Goal: Information Seeking & Learning: Learn about a topic

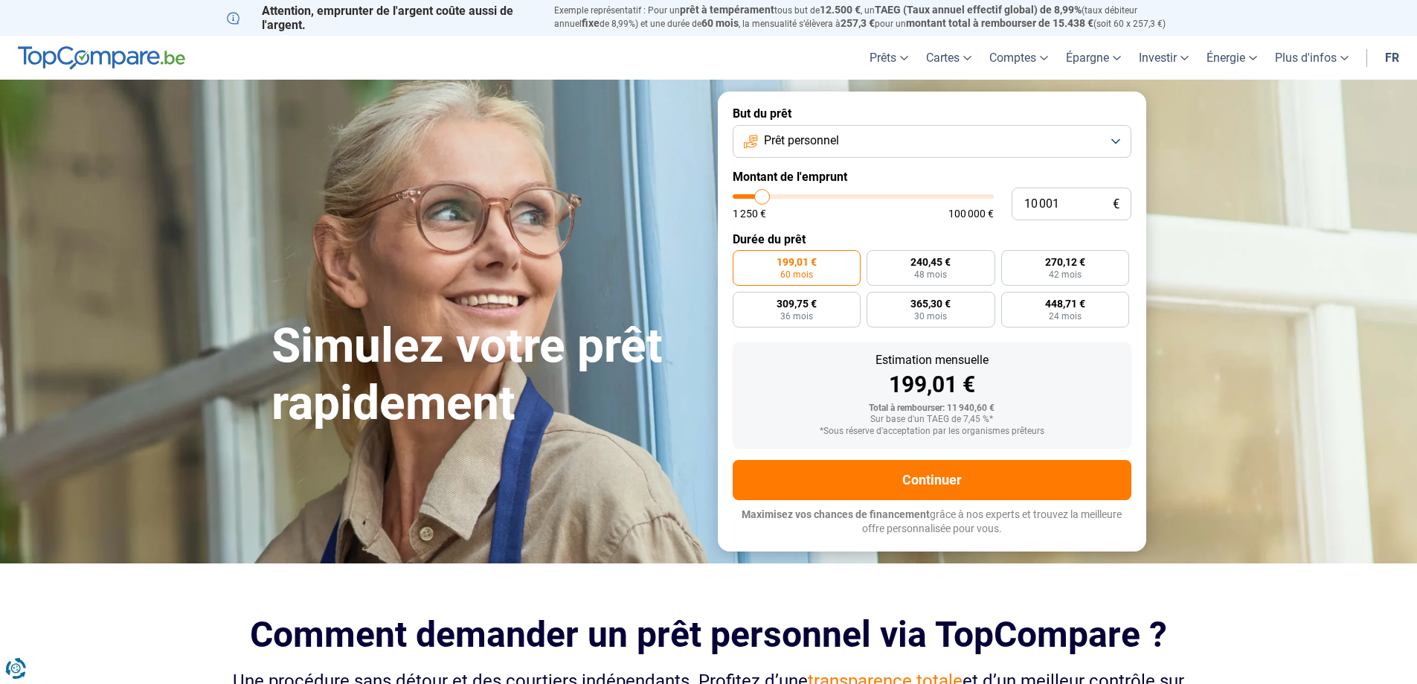
type input "8 250"
type input "8250"
type input "8 500"
type input "8500"
type input "8 750"
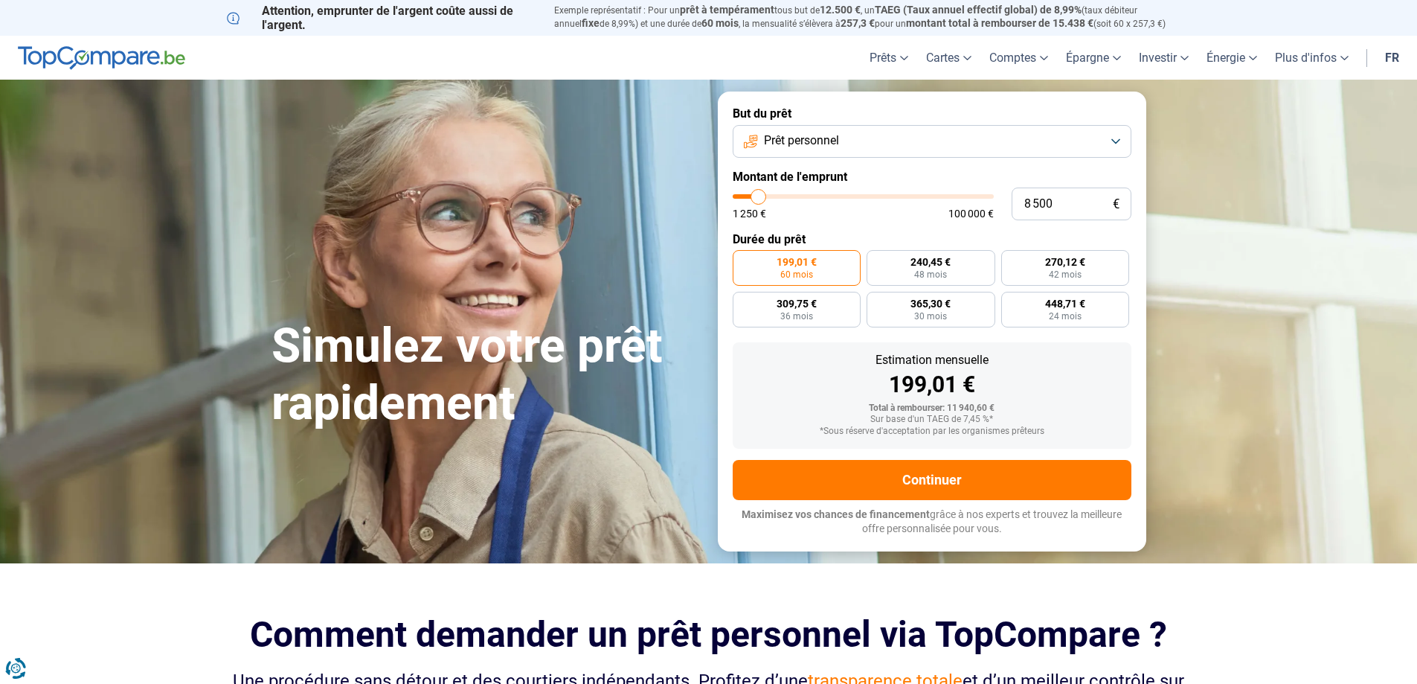
type input "8750"
type input "9 750"
type input "9750"
type input "10 500"
type input "10500"
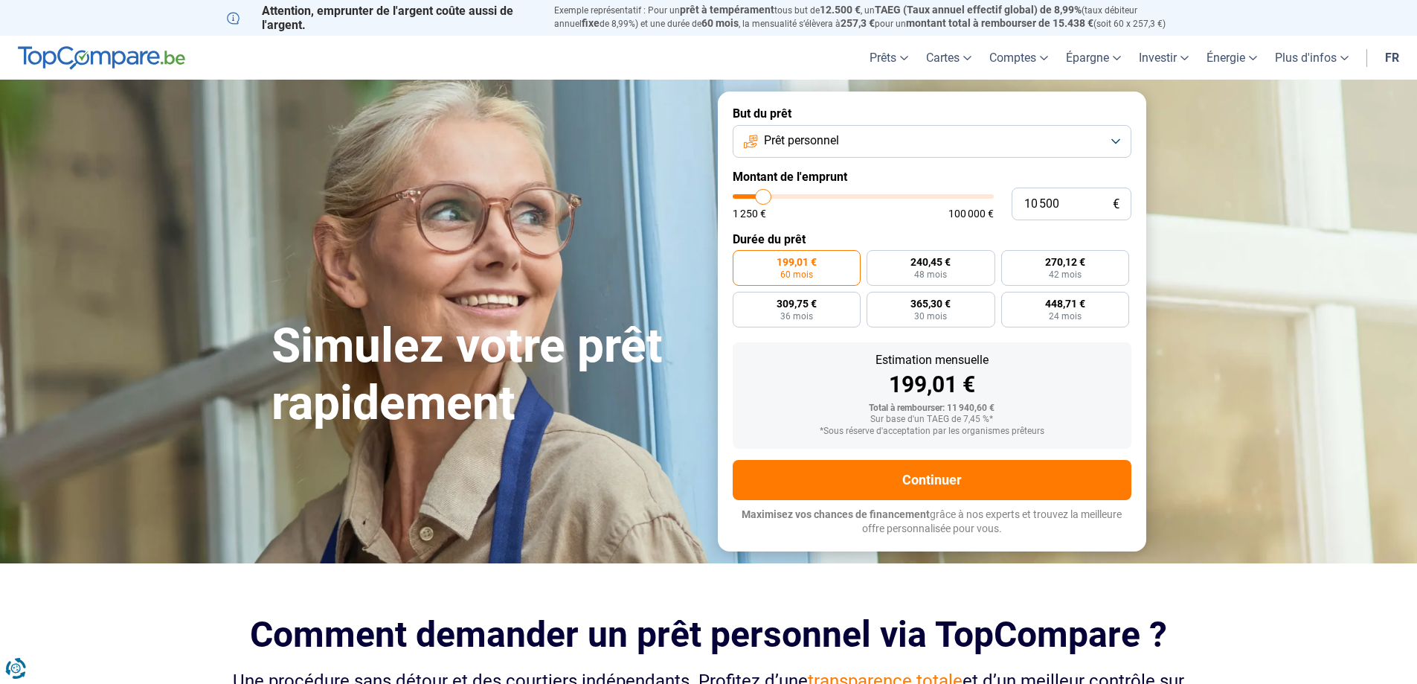
type input "11 250"
type input "11250"
type input "11 500"
type input "11500"
type input "11 750"
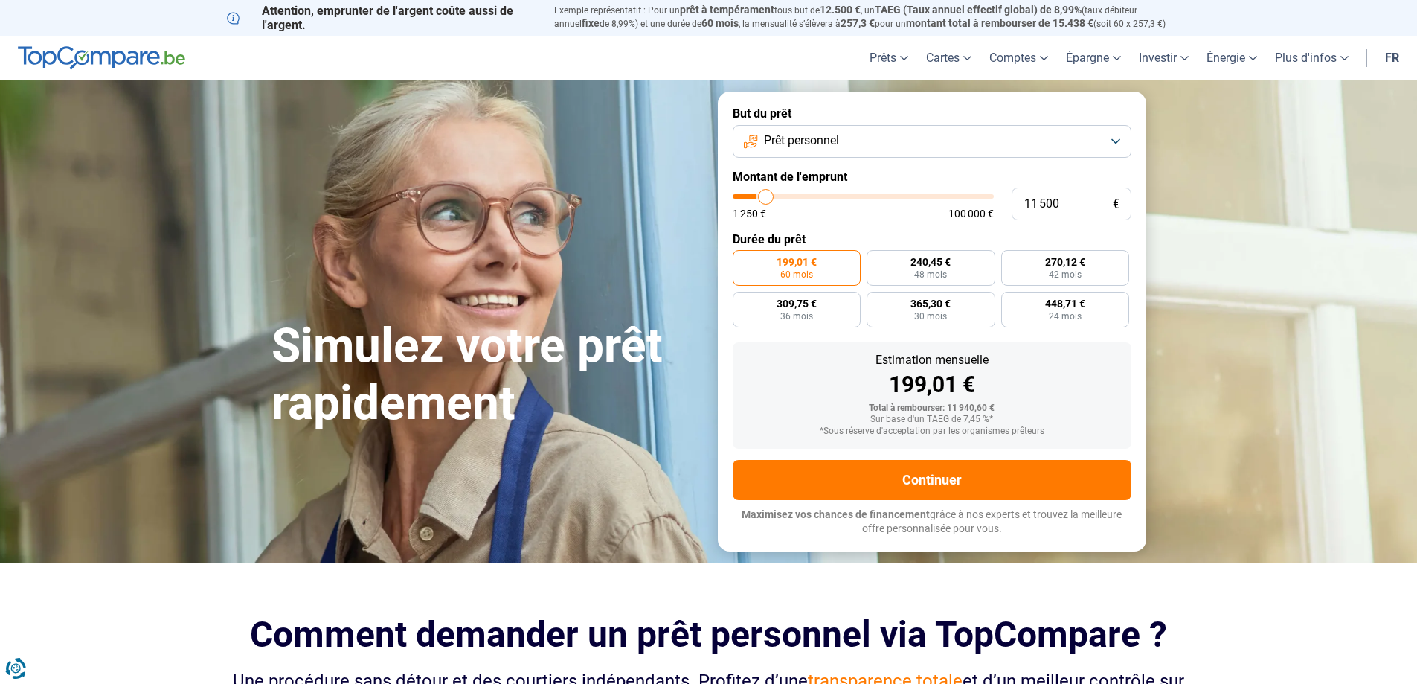
type input "11750"
type input "12 000"
type input "12000"
type input "12 500"
type input "12500"
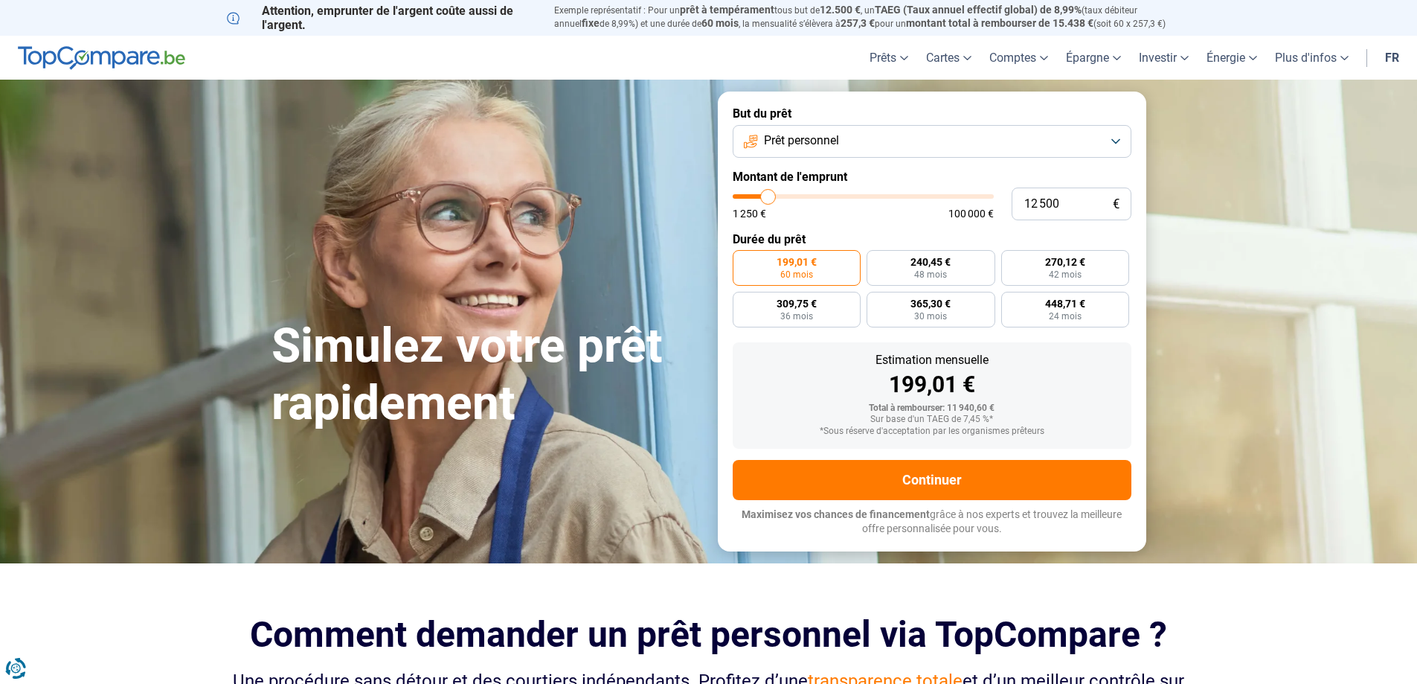
type input "13 000"
type input "13000"
type input "13 250"
type input "13250"
type input "13 500"
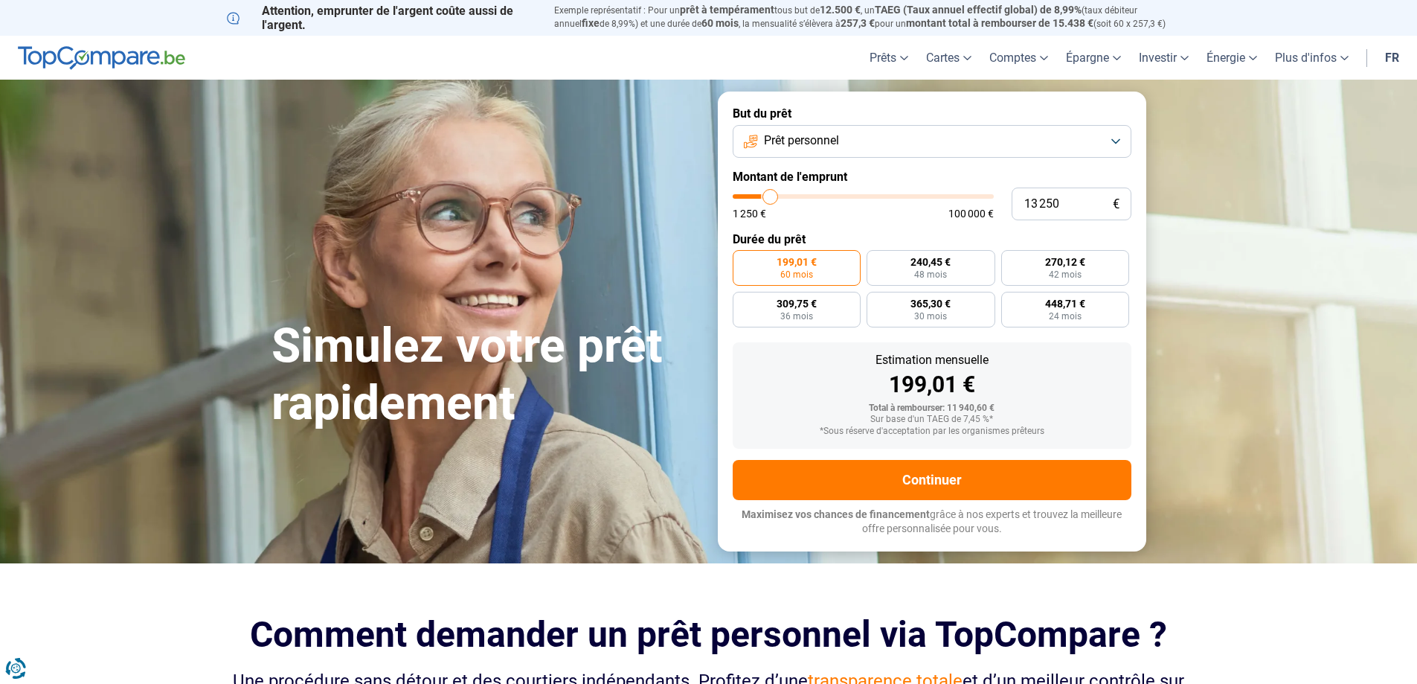
type input "13500"
type input "14 000"
type input "14000"
type input "13 250"
type input "13250"
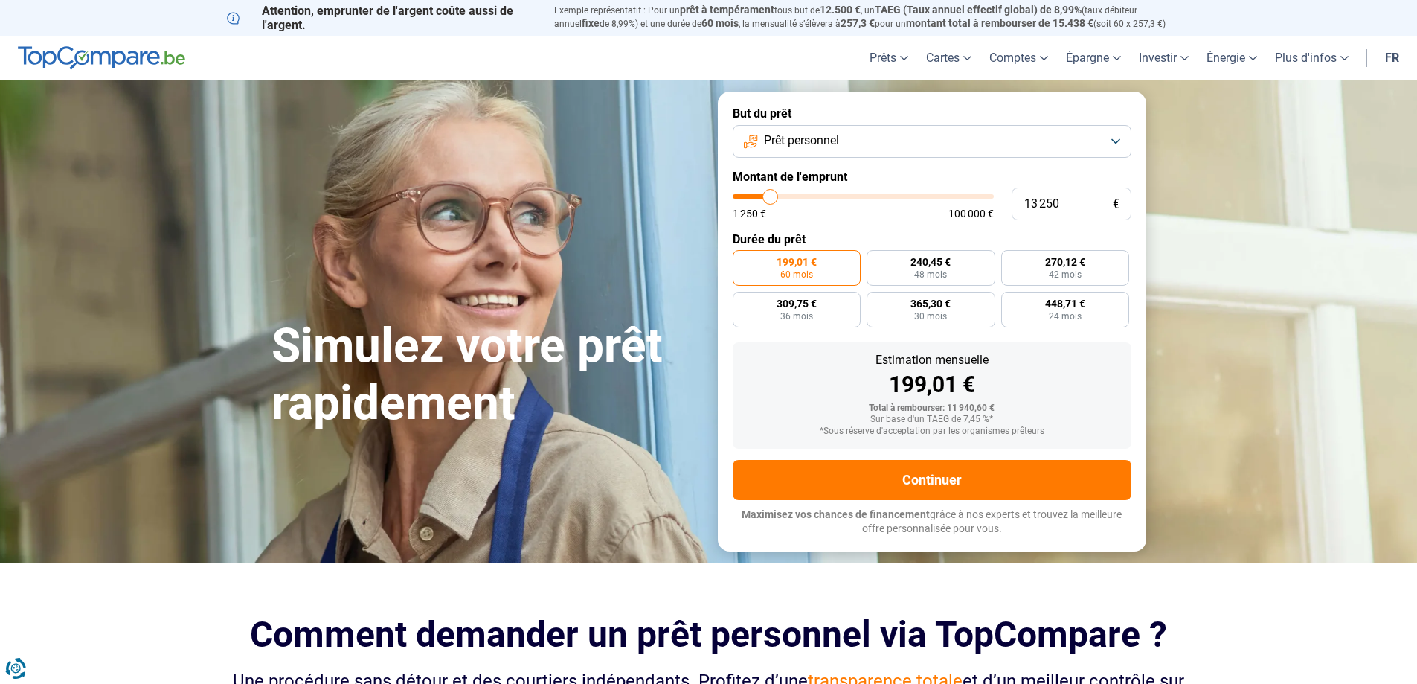
type input "12 000"
type input "12000"
type input "11 500"
type input "11500"
type input "11 250"
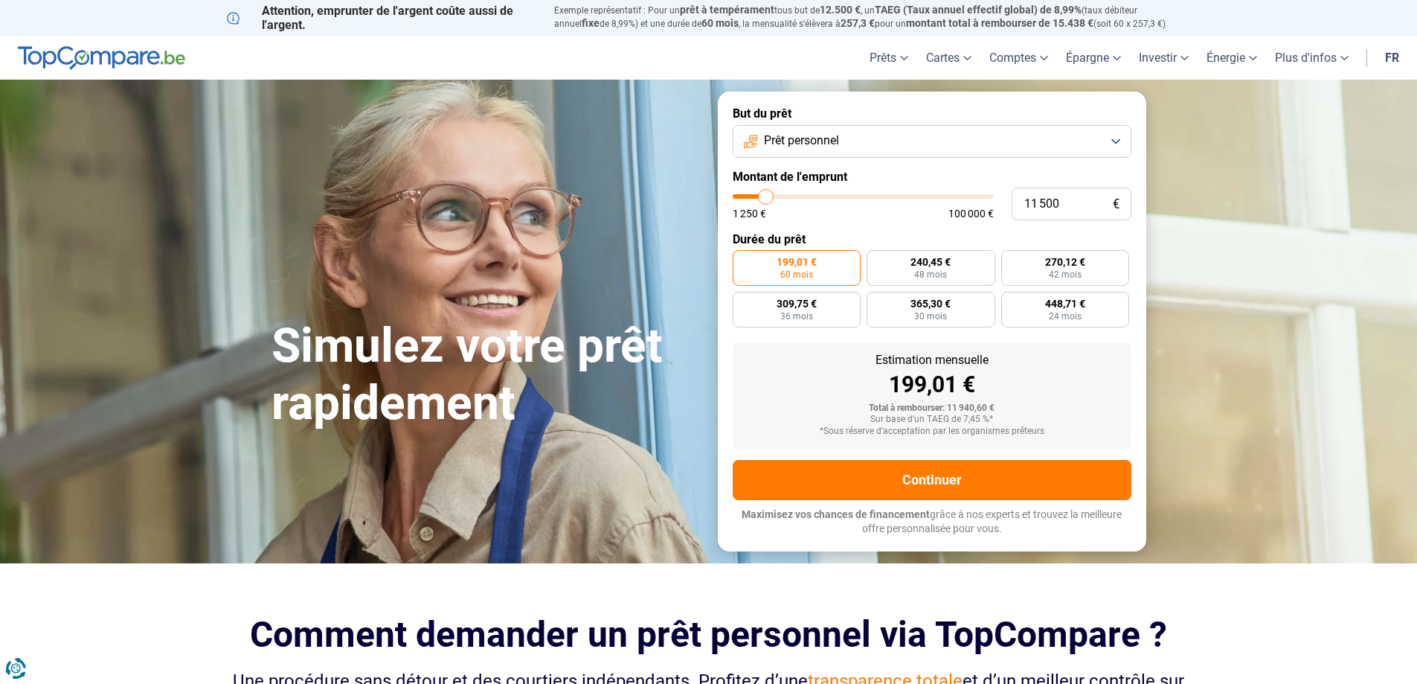
type input "11250"
type input "11 000"
type input "11000"
type input "10 500"
type input "10500"
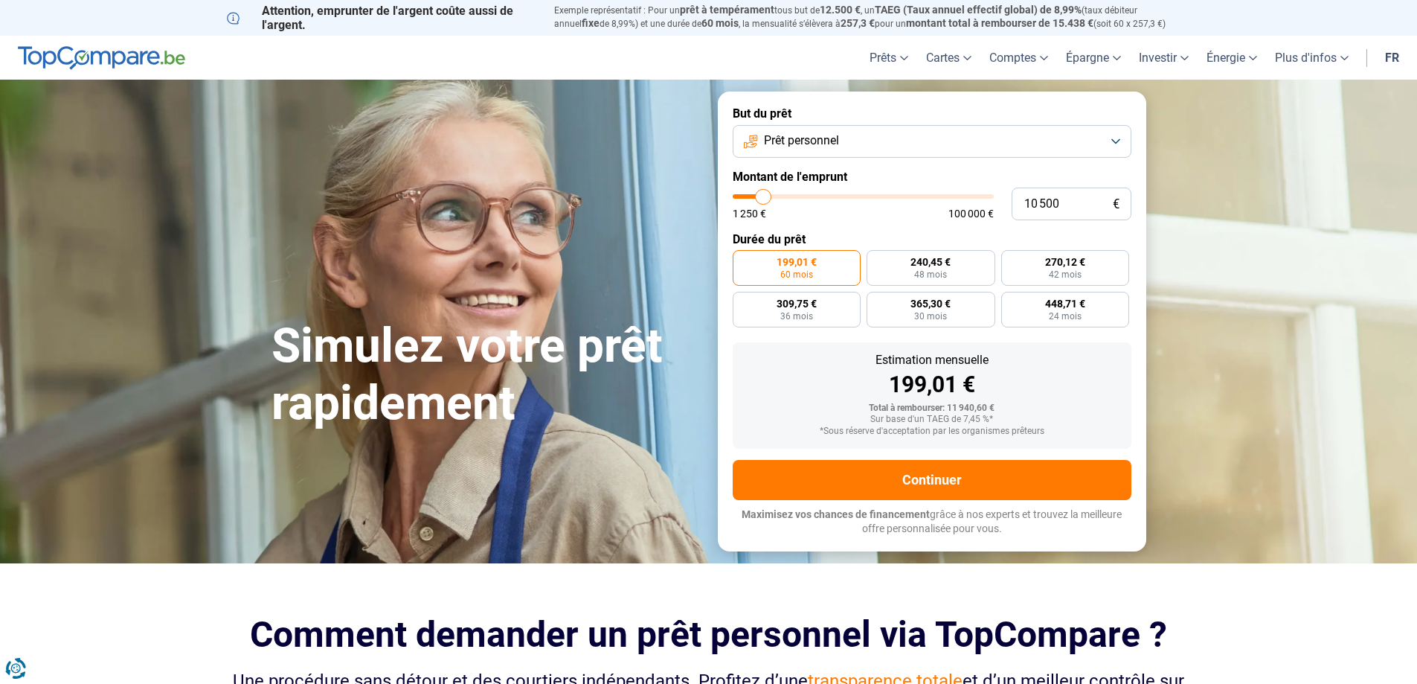
type input "10 250"
type input "10250"
click at [763, 199] on input "range" at bounding box center [863, 196] width 261 height 4
drag, startPoint x: 1029, startPoint y: 208, endPoint x: 997, endPoint y: 212, distance: 31.6
click at [997, 212] on div "10 250 € 1 250 € 100 000 €" at bounding box center [932, 203] width 399 height 33
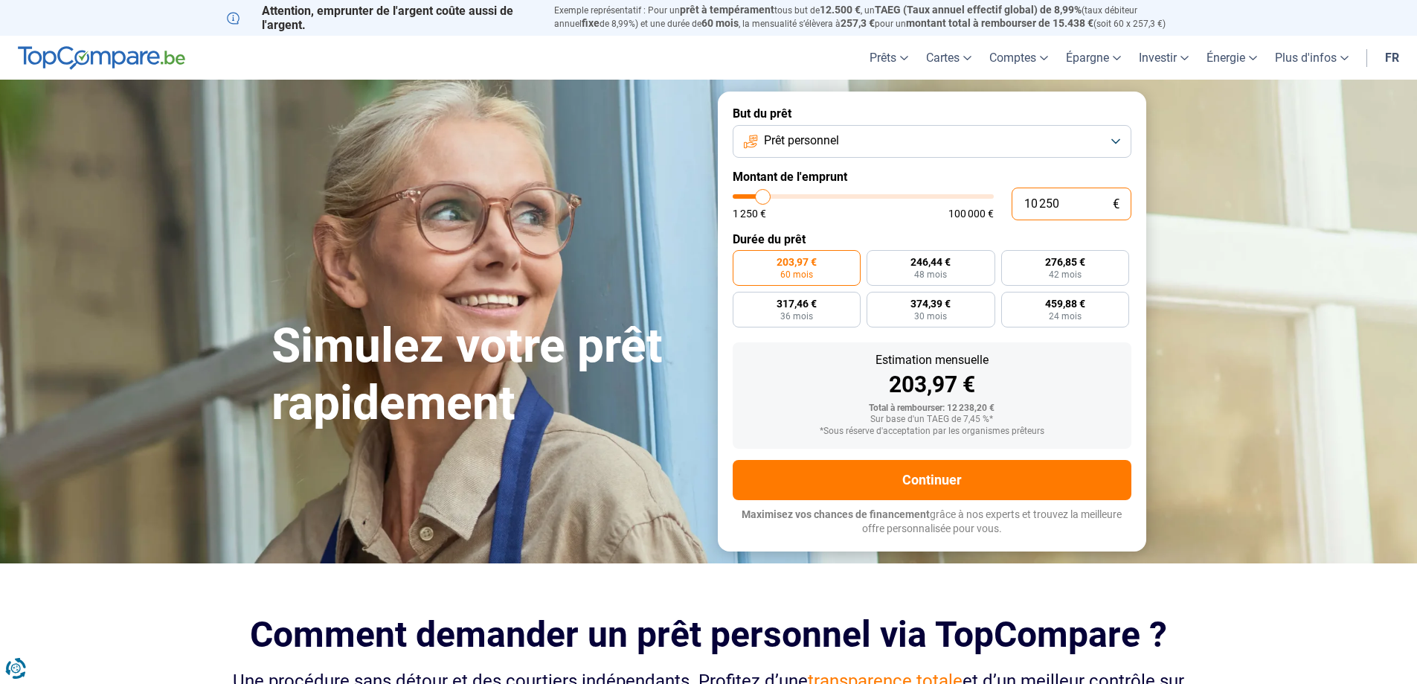
type input "1"
type input "1250"
type input "10"
type input "1250"
type input "100"
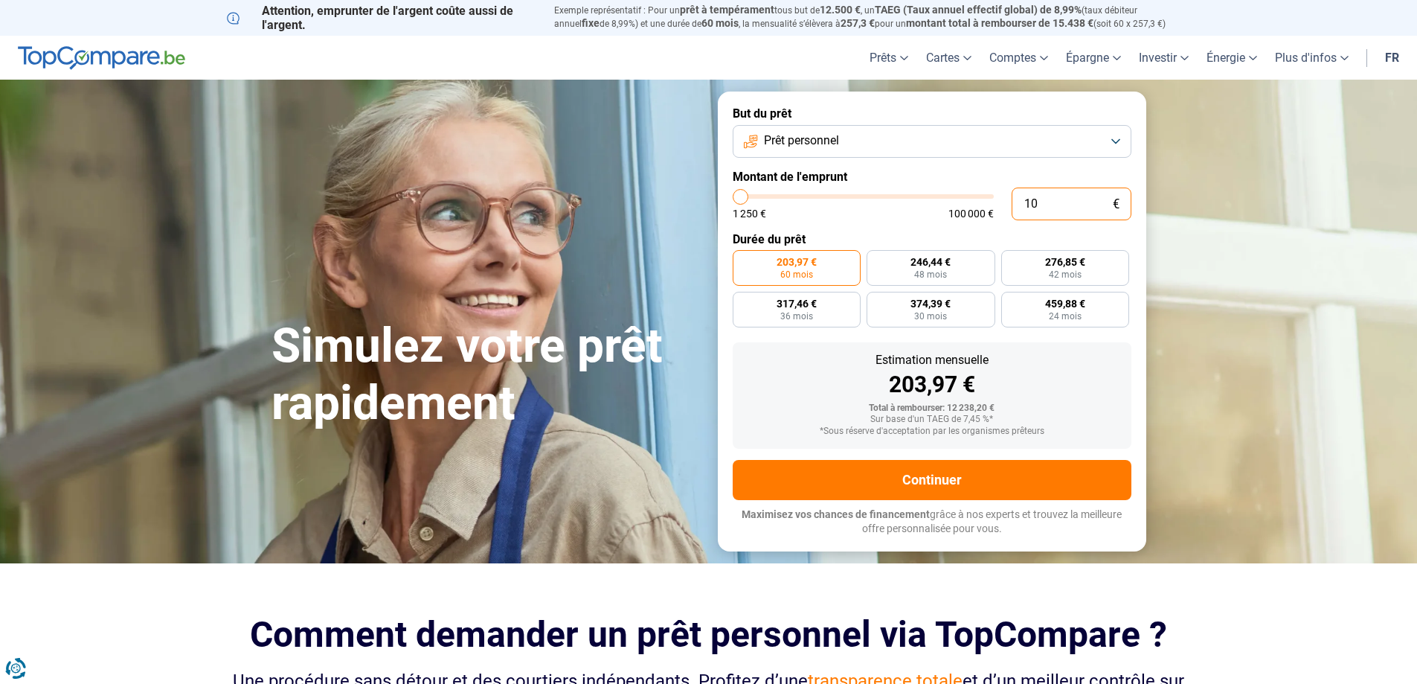
type input "1250"
type input "1 000"
type input "1250"
type input "10 000"
type input "10000"
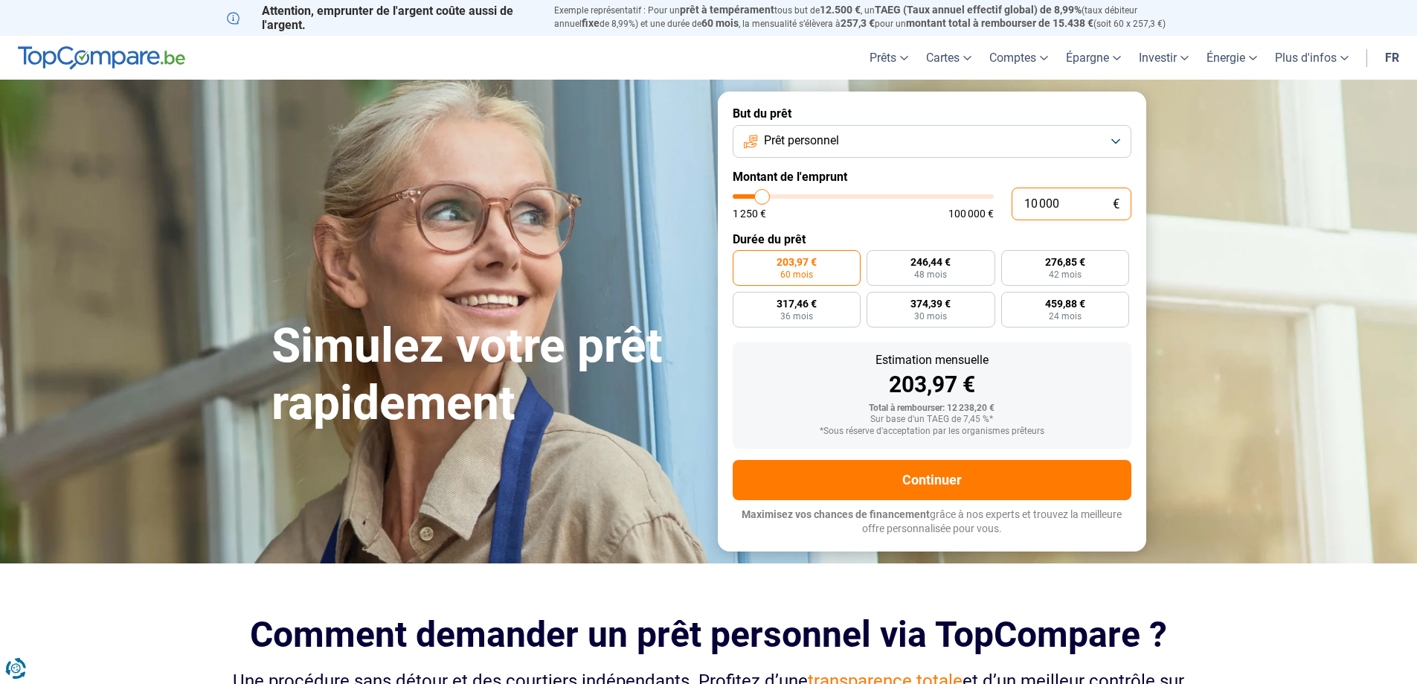
radio input "true"
drag, startPoint x: 1040, startPoint y: 208, endPoint x: 1007, endPoint y: 214, distance: 33.3
click at [1009, 214] on div "10 000 € 1 250 € 100 000 €" at bounding box center [932, 203] width 399 height 33
type input "7"
type input "1250"
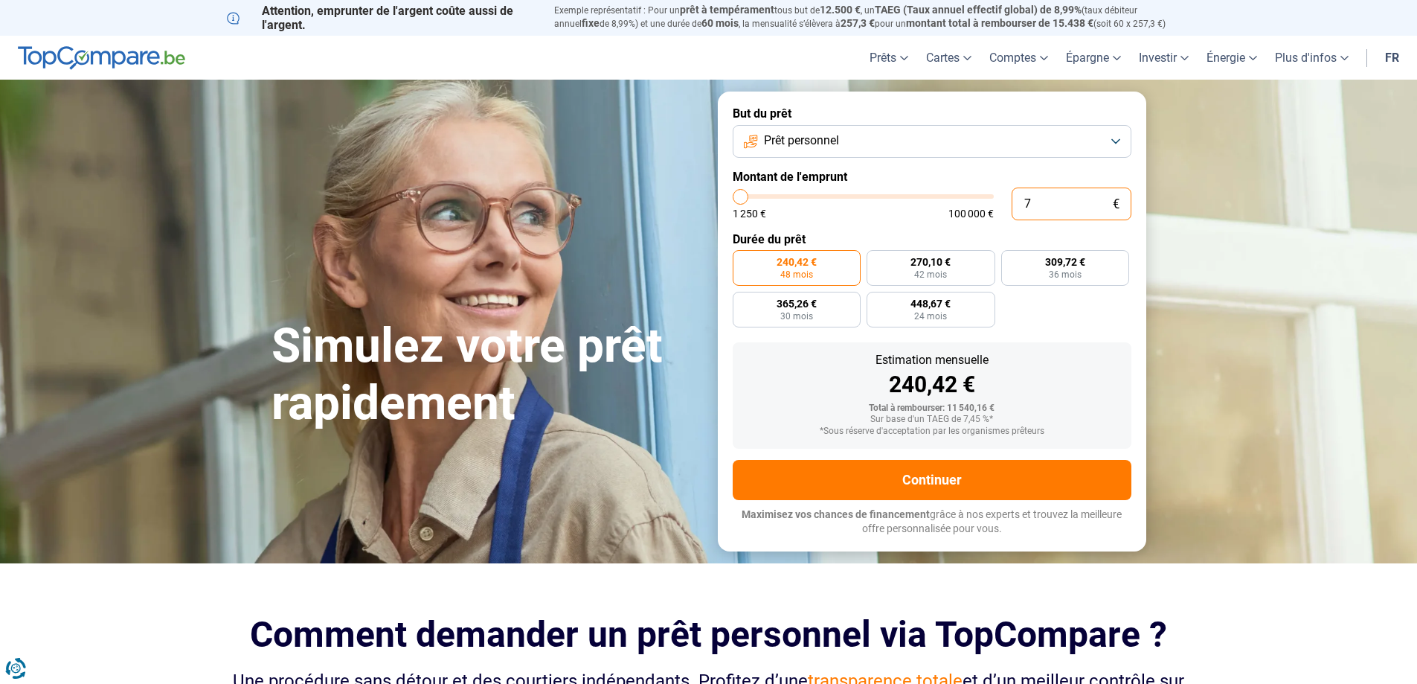
type input "75"
type input "1250"
type input "750"
type input "1250"
type input "7 500"
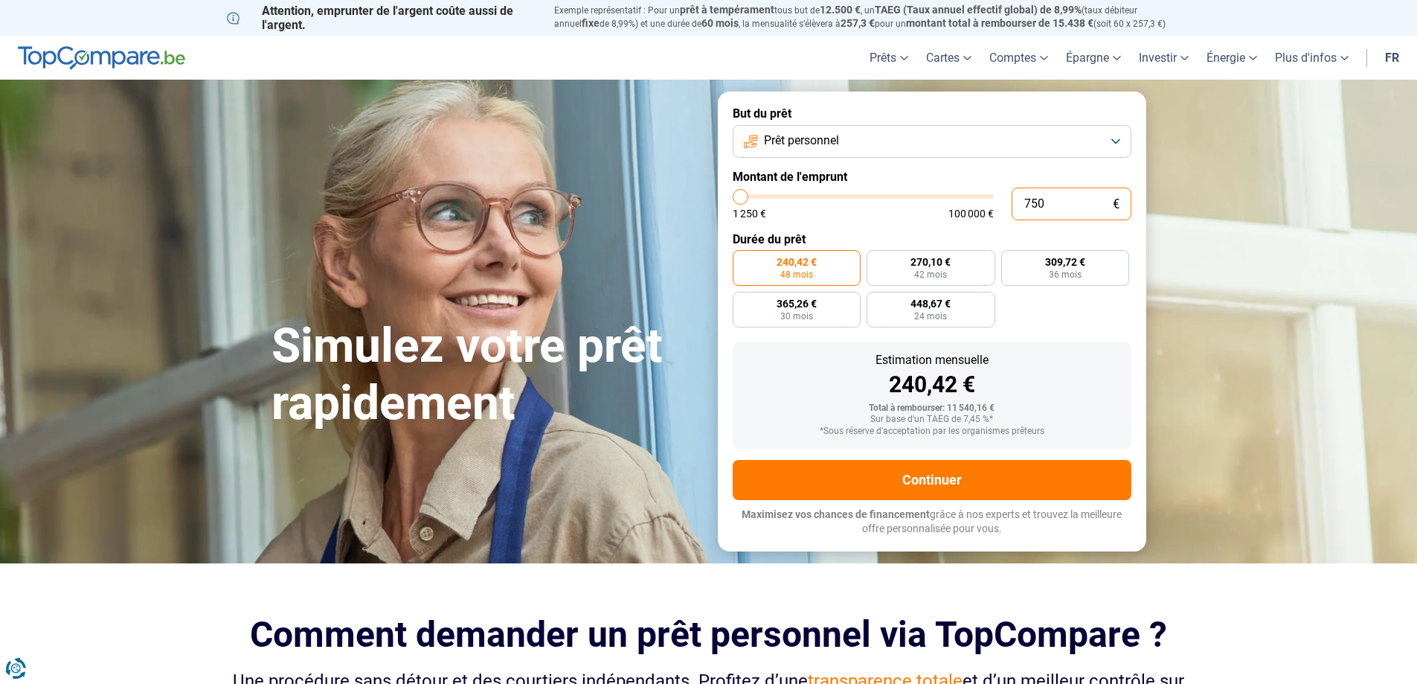
type input "7500"
radio input "true"
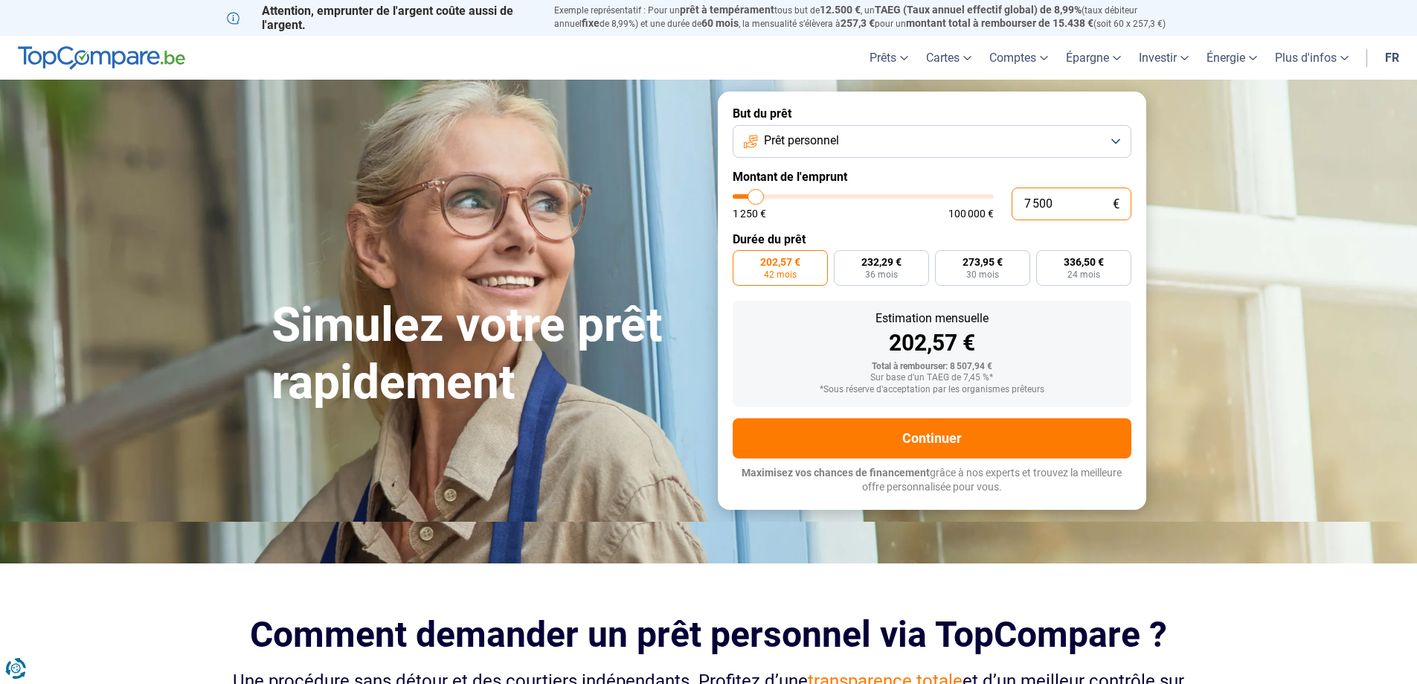
drag, startPoint x: 1076, startPoint y: 210, endPoint x: 979, endPoint y: 217, distance: 97.7
click at [984, 217] on div "7 500 € 1 250 € 100 000 €" at bounding box center [932, 203] width 399 height 33
type input "7"
type input "1250"
type input "70"
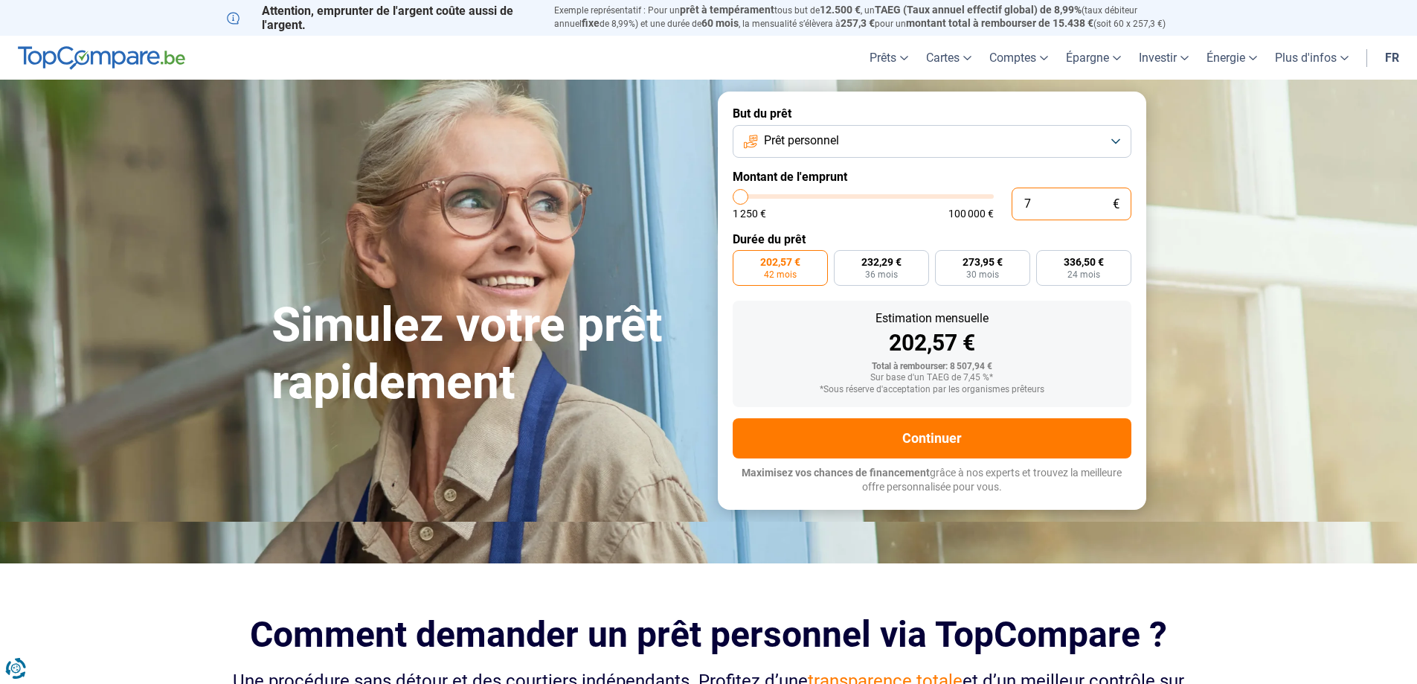
type input "1250"
type input "700"
type input "1250"
type input "7 000"
type input "7000"
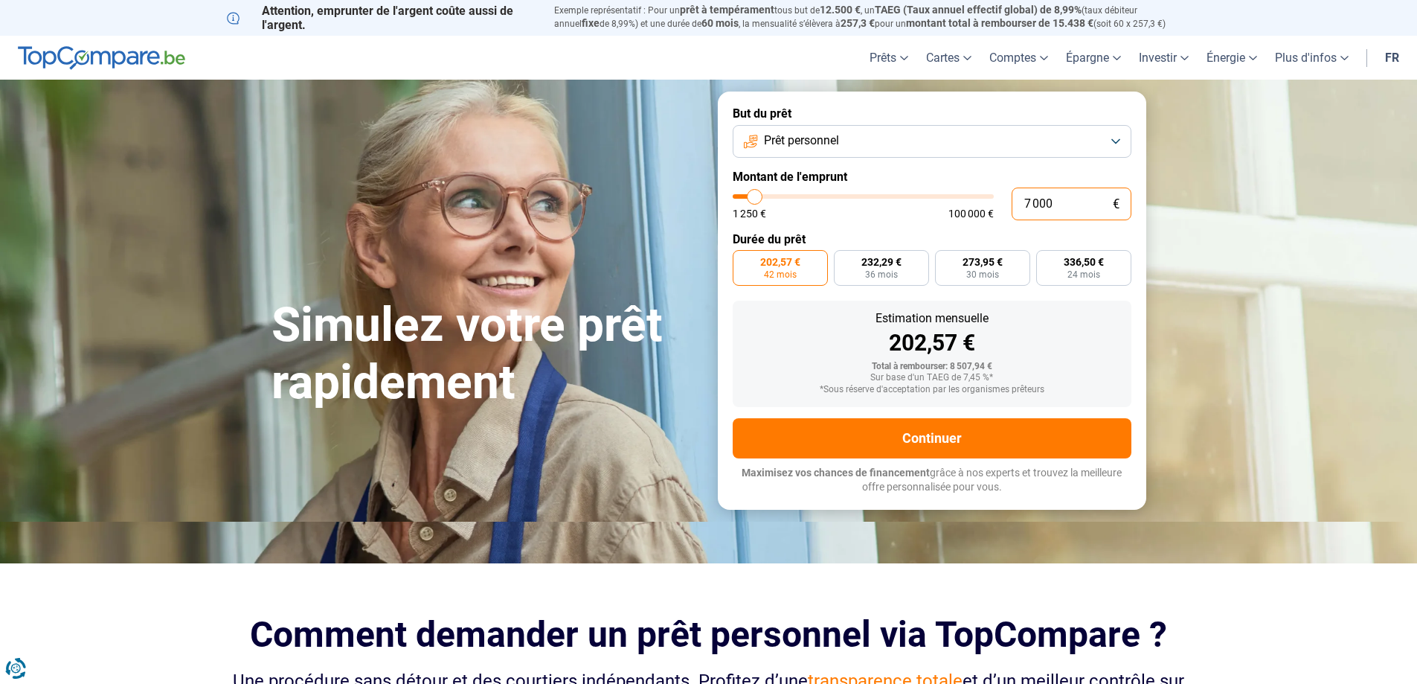
type input "7 000"
